Goal: Information Seeking & Learning: Get advice/opinions

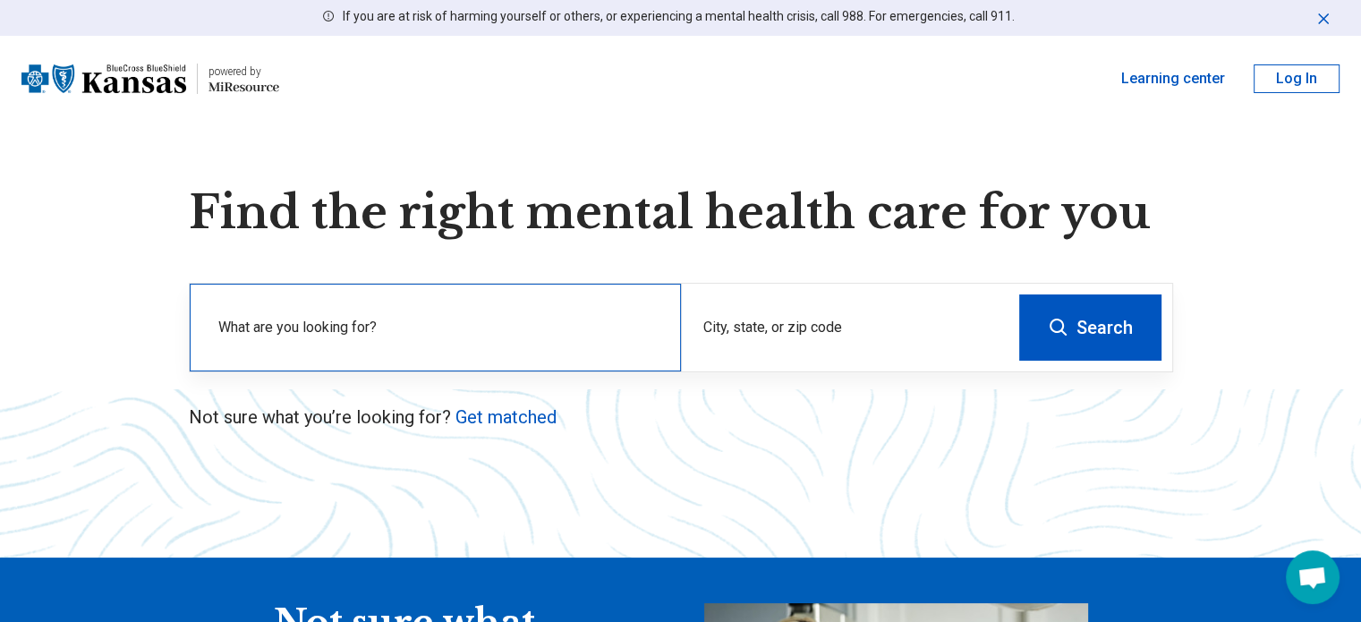
click at [636, 315] on div "What are you looking for?" at bounding box center [435, 328] width 491 height 88
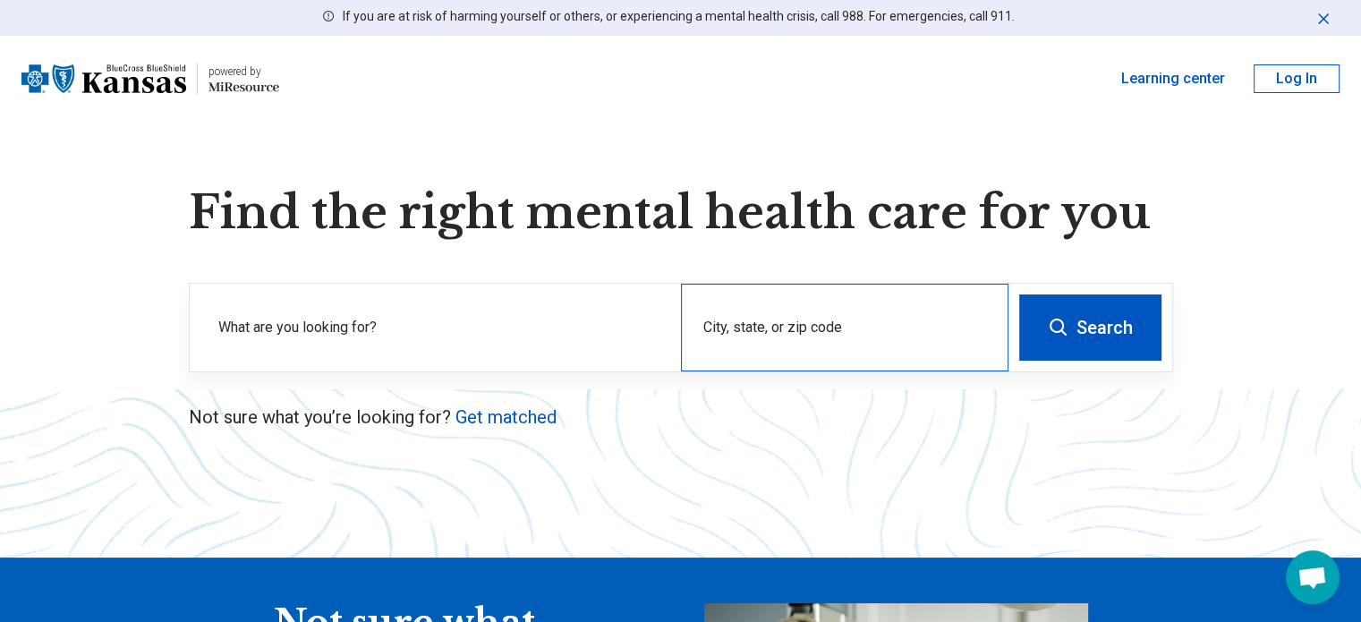
click at [756, 319] on div "City, state, or zip code" at bounding box center [844, 328] width 327 height 88
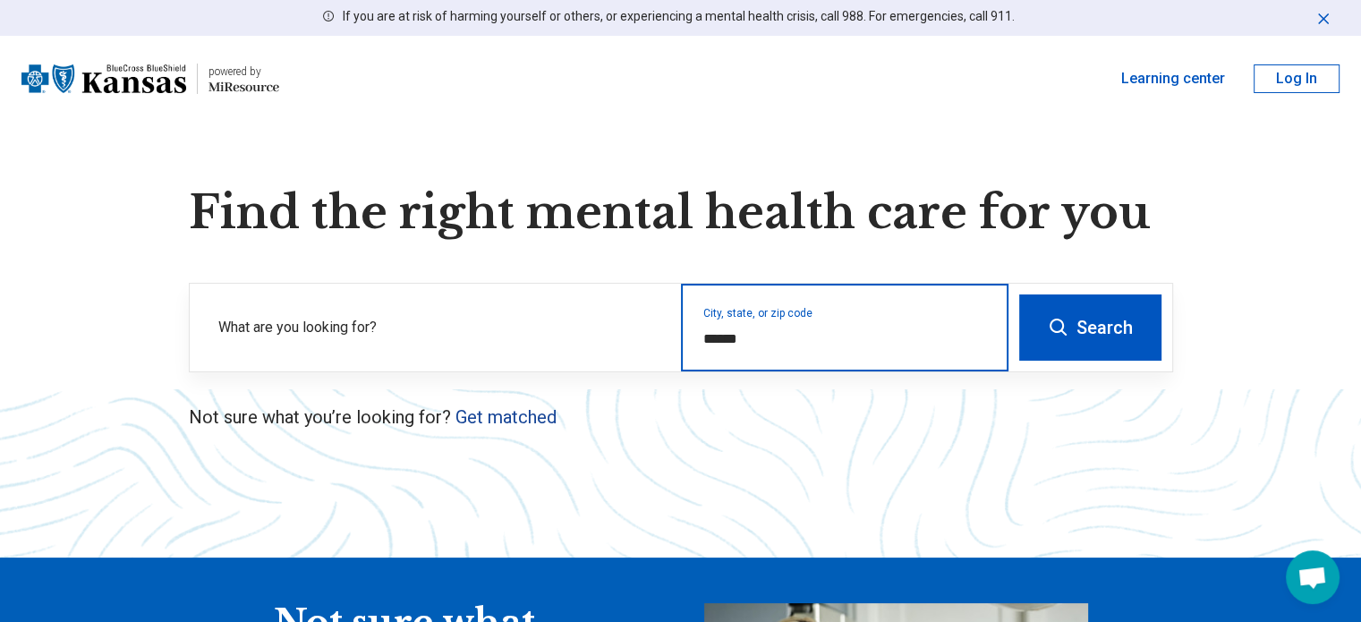
type input "******"
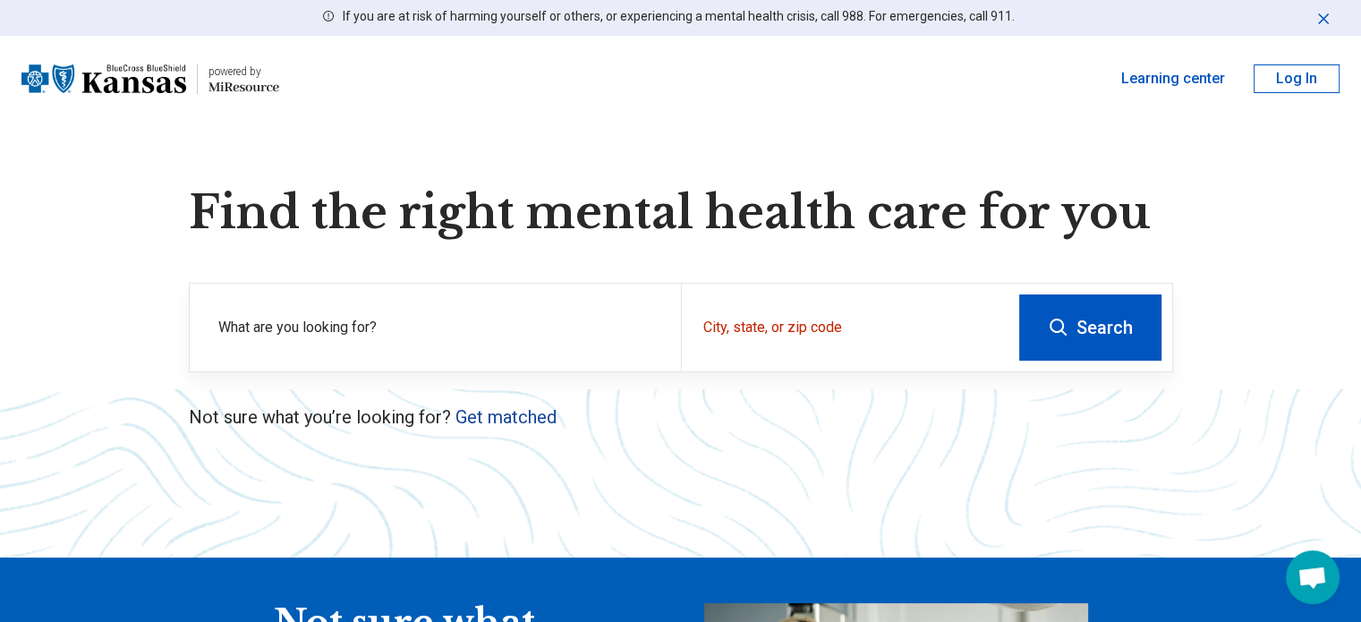
click at [512, 413] on link "Get matched" at bounding box center [505, 416] width 101 height 21
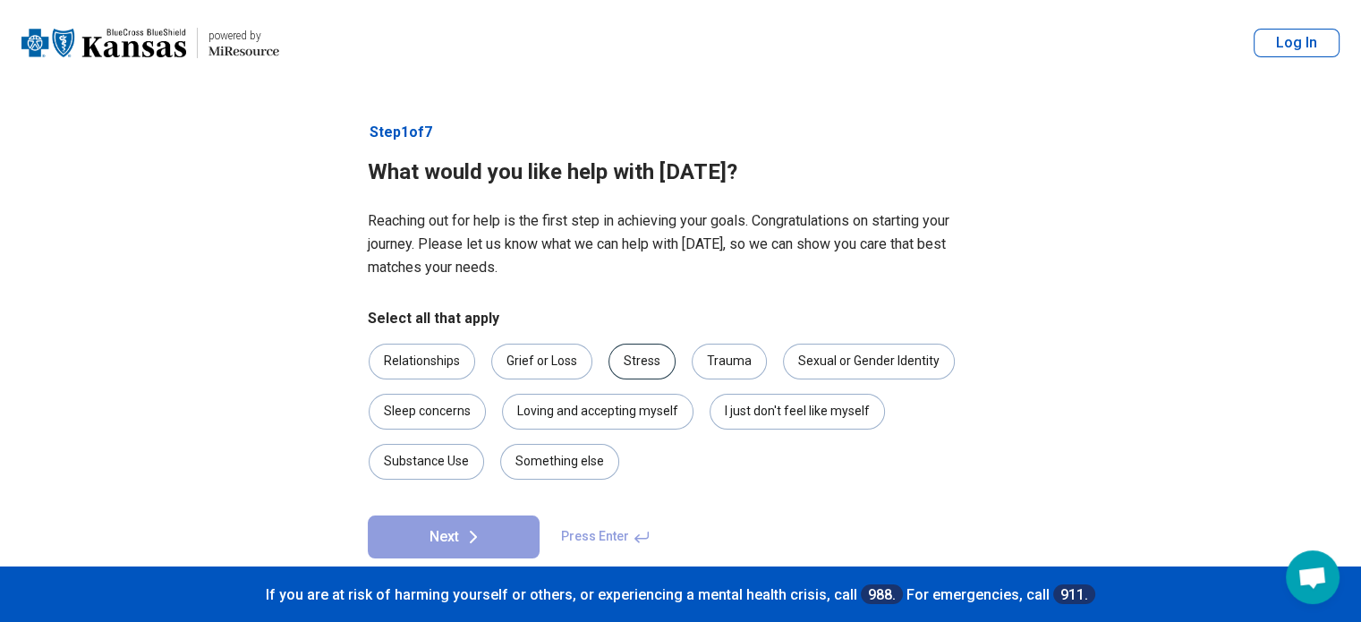
click at [631, 371] on div "Stress" at bounding box center [641, 362] width 67 height 36
click at [750, 407] on div "I just don't feel like myself" at bounding box center [797, 412] width 175 height 36
click at [442, 362] on div "Relationships" at bounding box center [422, 362] width 106 height 36
click at [488, 534] on button "Next" at bounding box center [454, 536] width 172 height 43
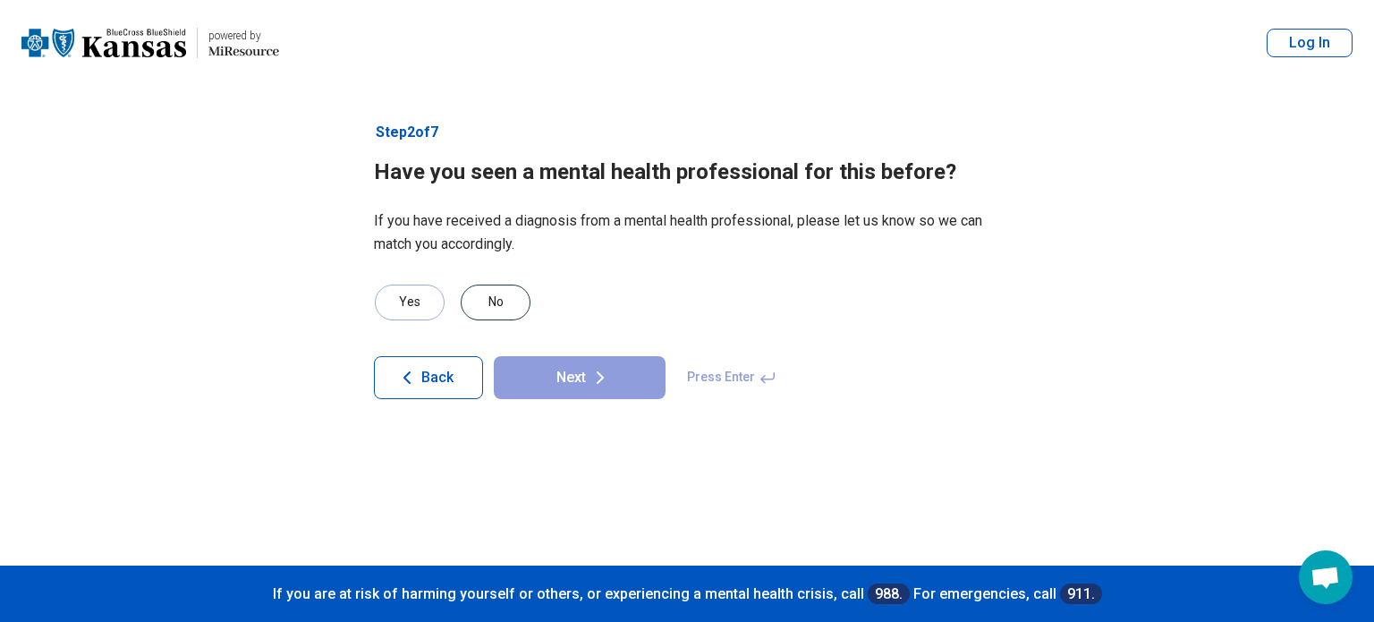
click at [497, 285] on div "No" at bounding box center [496, 303] width 70 height 36
click at [576, 371] on button "Next" at bounding box center [580, 377] width 172 height 43
click at [500, 293] on div "No" at bounding box center [496, 303] width 70 height 36
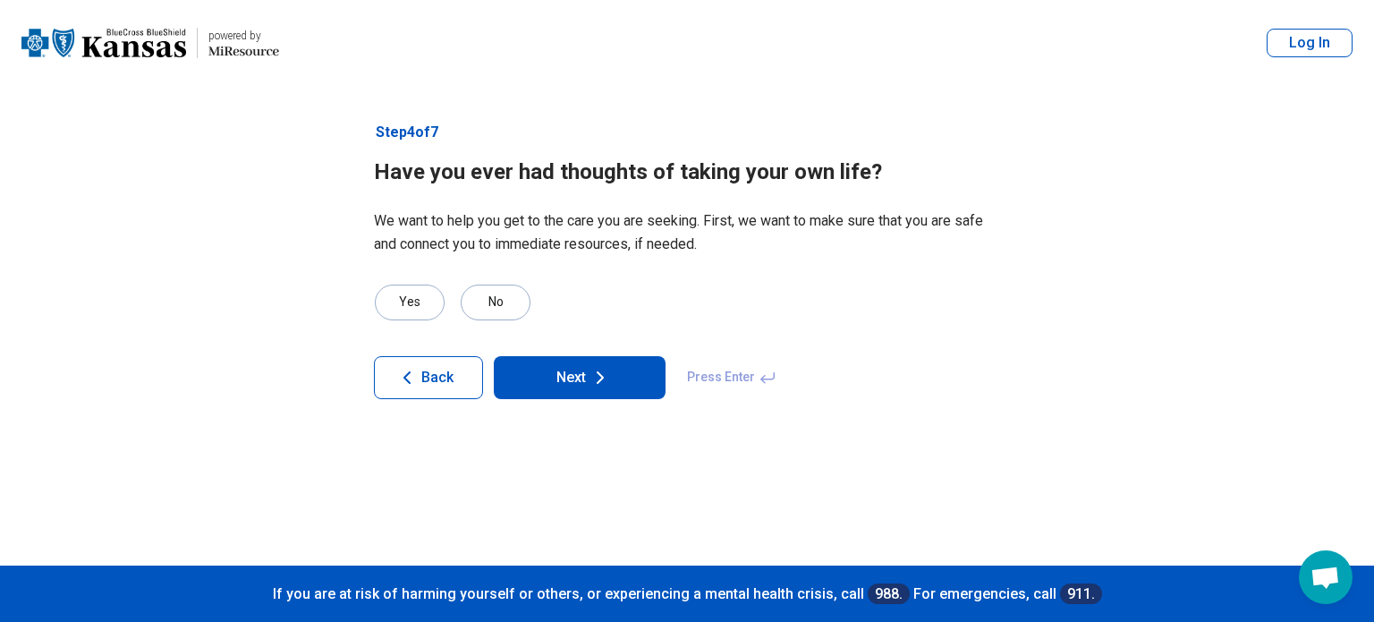
click at [559, 384] on button "Next" at bounding box center [580, 377] width 172 height 43
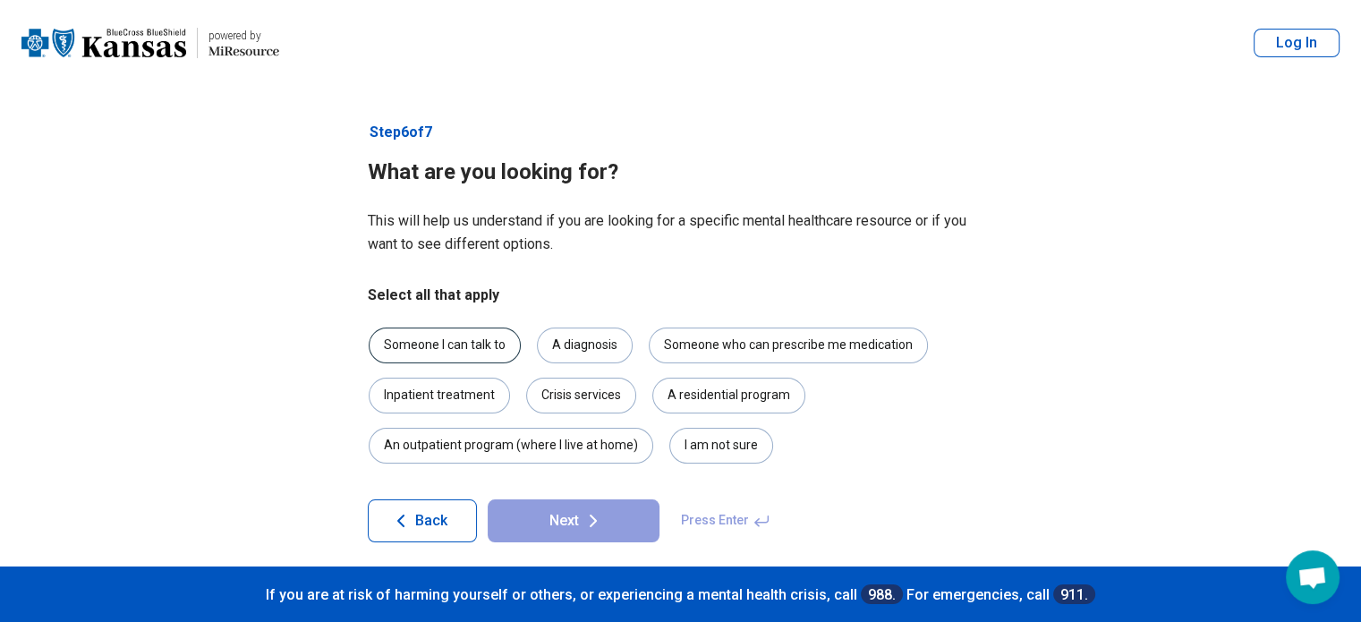
click at [471, 350] on div "Someone I can talk to" at bounding box center [445, 345] width 152 height 36
click at [570, 343] on div "A diagnosis" at bounding box center [585, 345] width 96 height 36
click at [752, 450] on div "I am not sure" at bounding box center [721, 446] width 104 height 36
click at [577, 509] on button "Next" at bounding box center [574, 520] width 172 height 43
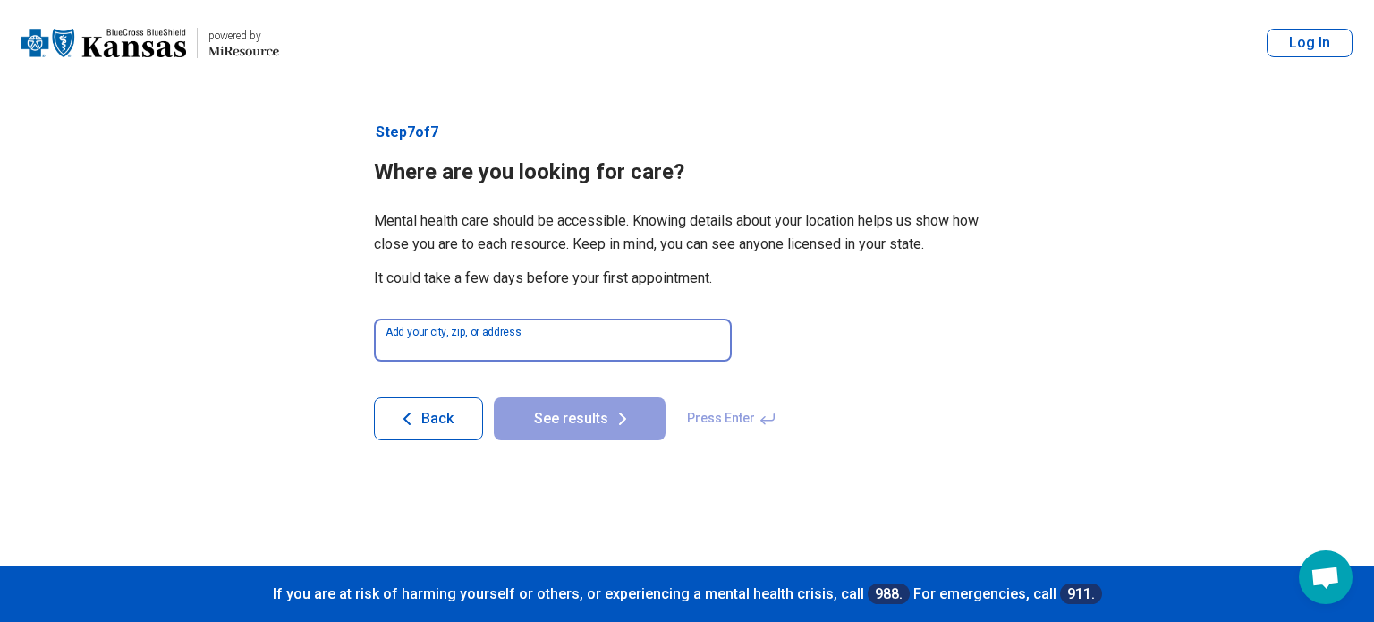
click at [529, 343] on input at bounding box center [553, 340] width 358 height 43
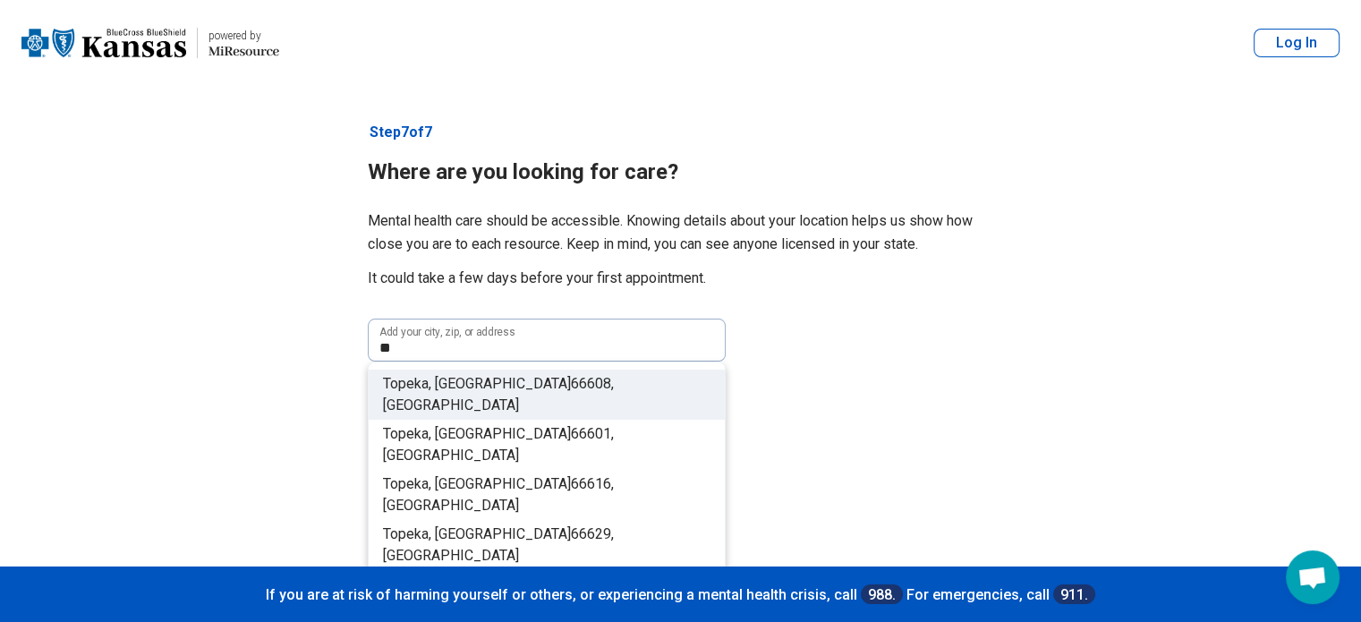
click at [484, 386] on span "608, [GEOGRAPHIC_DATA]" at bounding box center [498, 394] width 231 height 38
type input "**********"
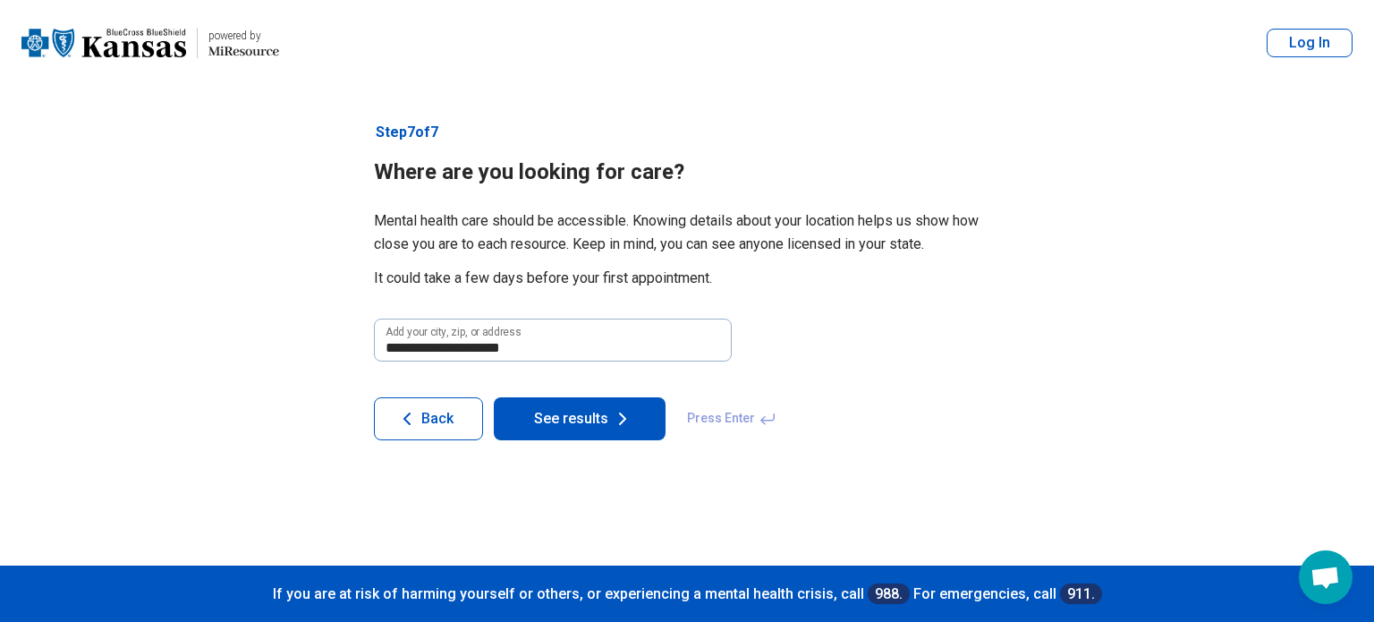
click at [557, 412] on button "See results" at bounding box center [580, 418] width 172 height 43
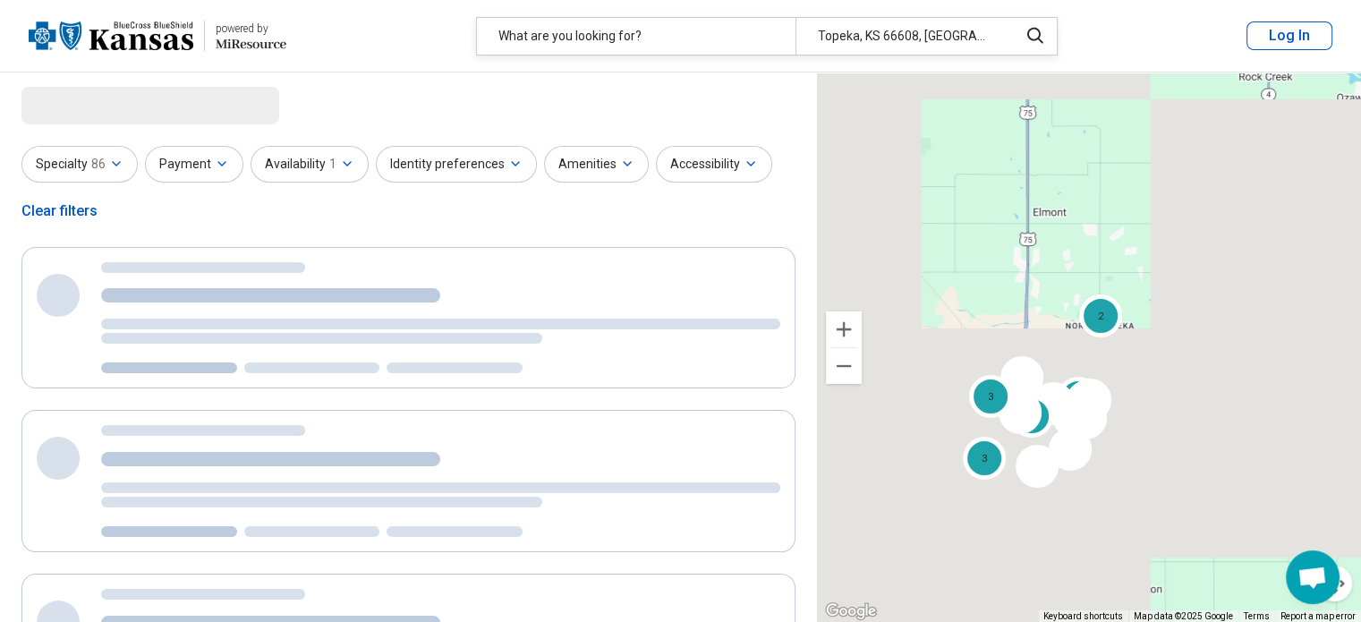
select select "***"
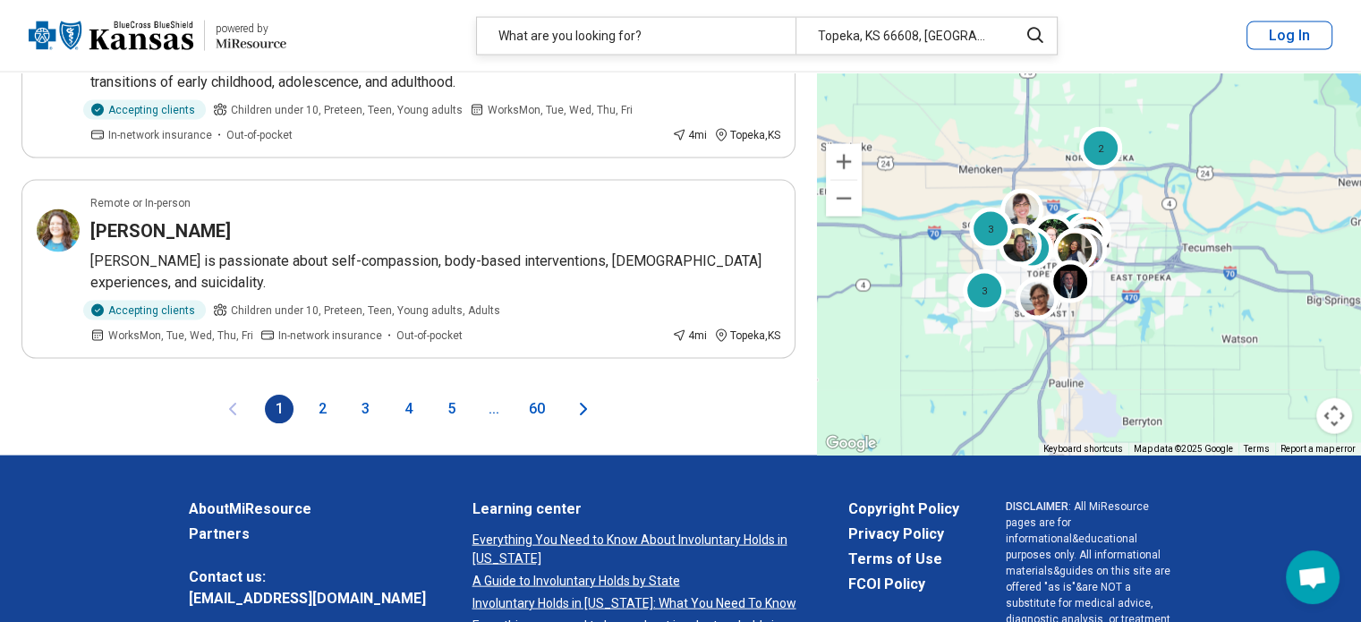
scroll to position [3940, 0]
